Goal: Task Accomplishment & Management: Use online tool/utility

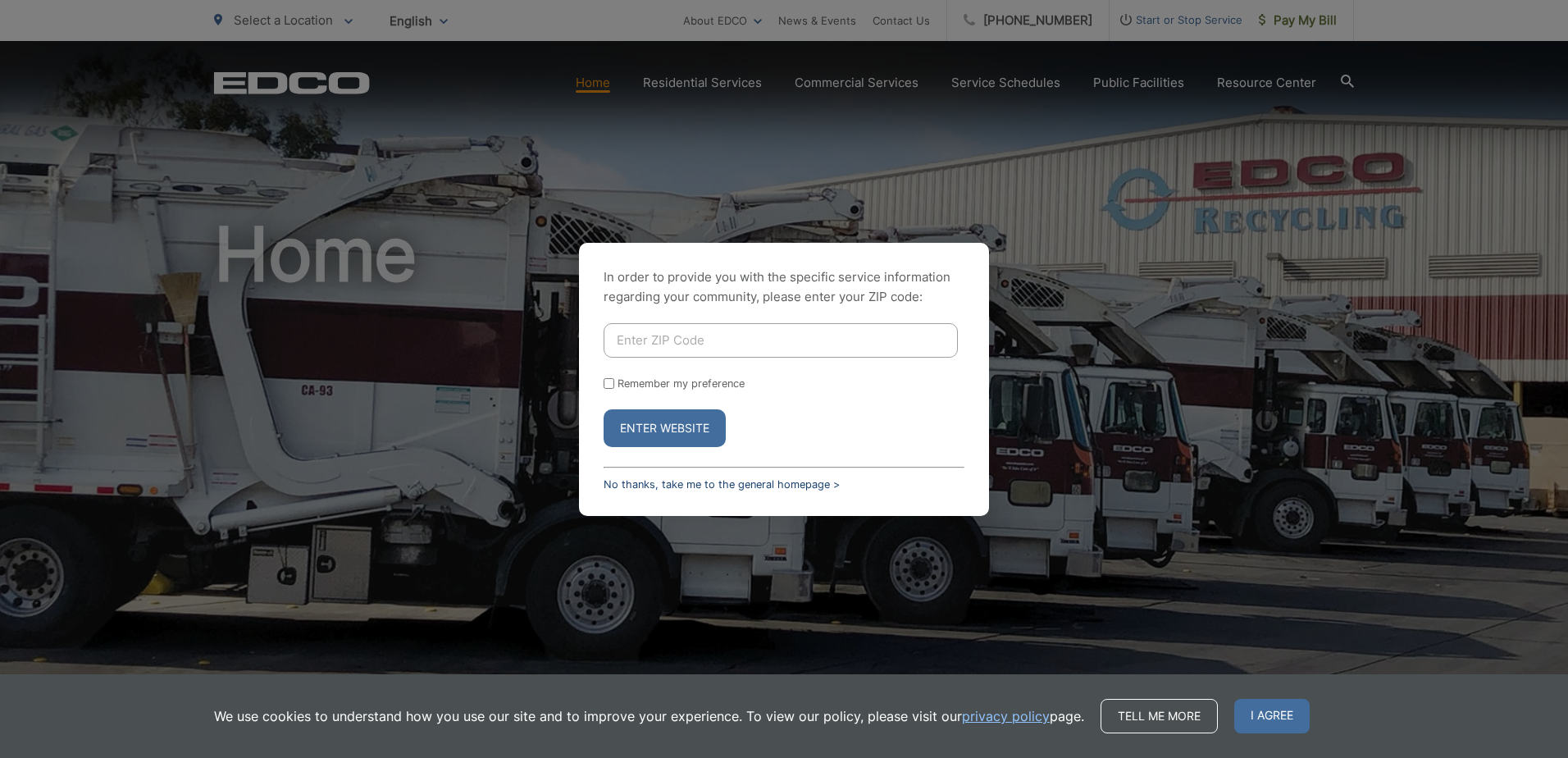
click at [638, 487] on link "No thanks, take me to the general homepage >" at bounding box center [721, 484] width 236 height 13
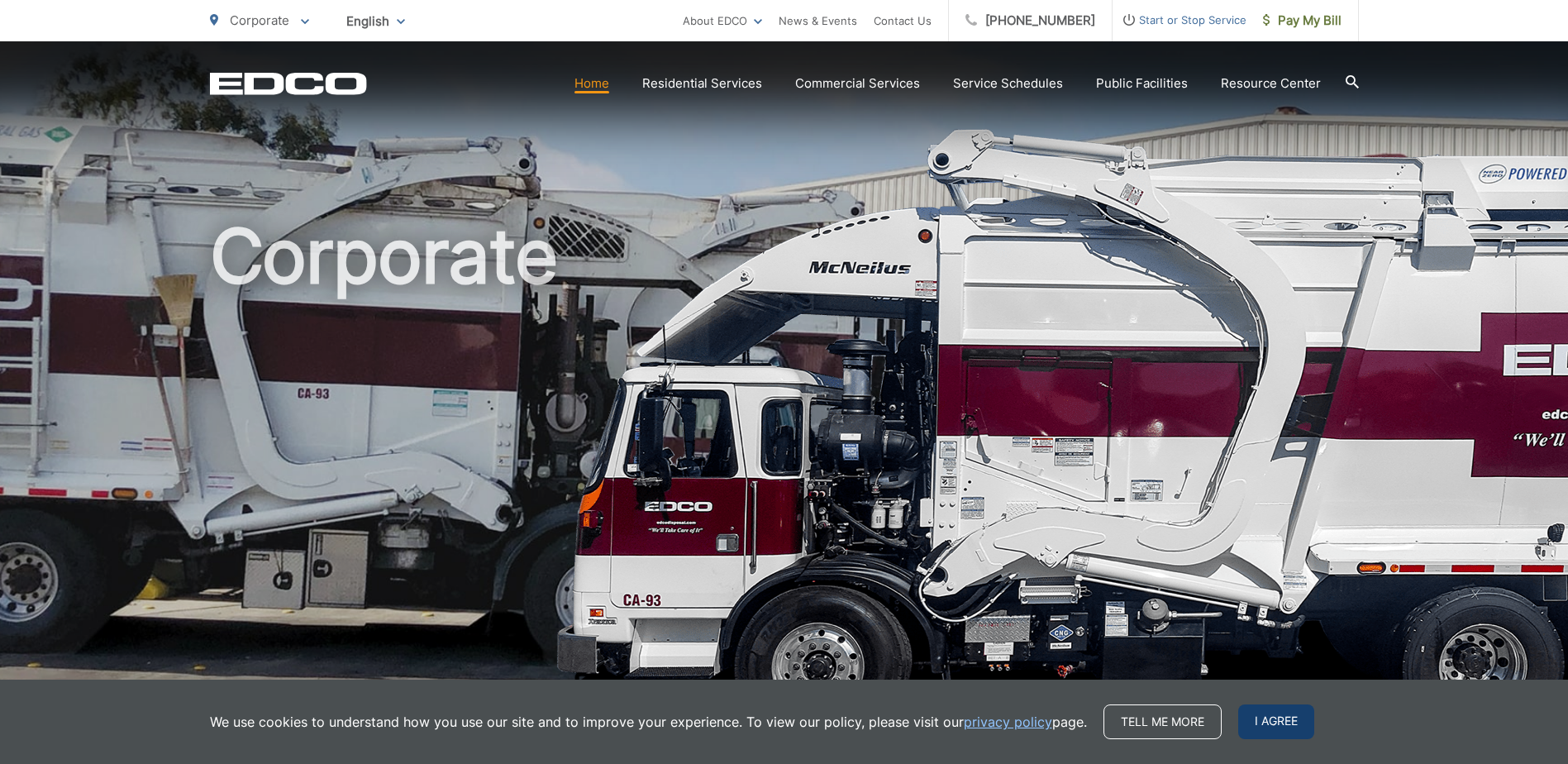
drag, startPoint x: 1283, startPoint y: 723, endPoint x: 1286, endPoint y: 652, distance: 71.1
click at [1281, 722] on span "I agree" at bounding box center [1276, 721] width 76 height 35
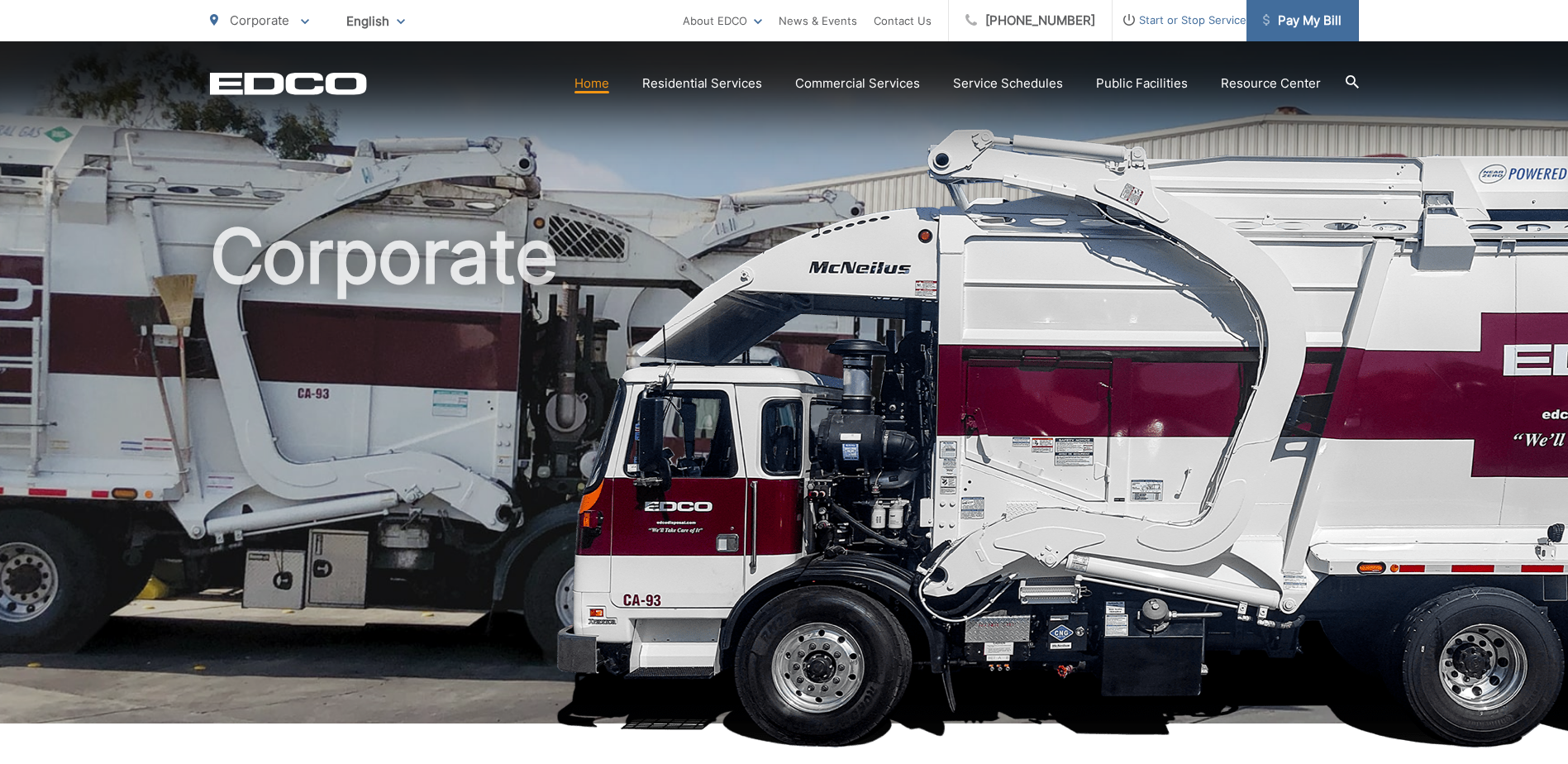
click at [1304, 18] on span "Pay My Bill" at bounding box center [1303, 21] width 79 height 20
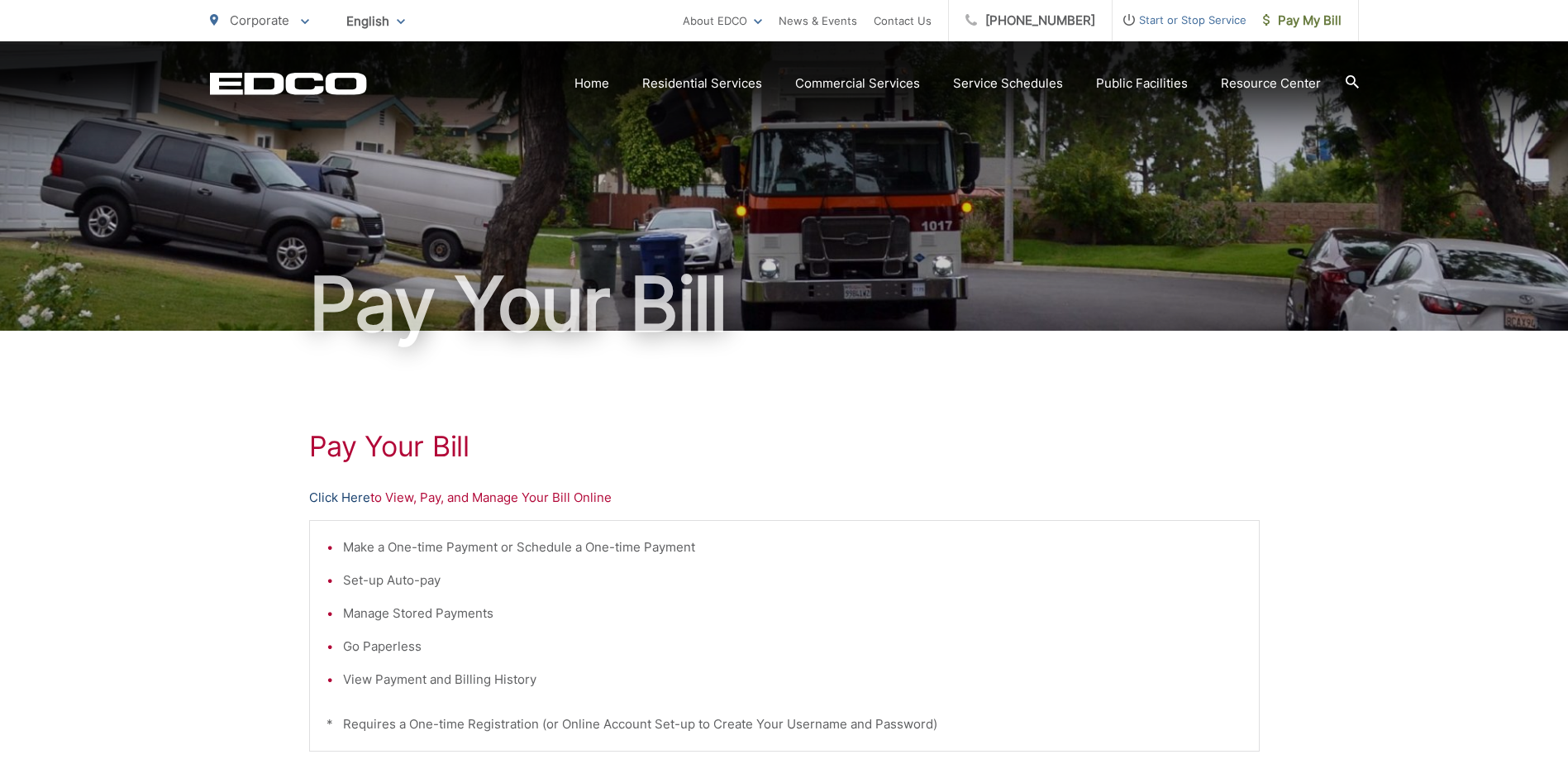
click at [345, 503] on link "Click Here" at bounding box center [340, 498] width 61 height 20
